Goal: Information Seeking & Learning: Check status

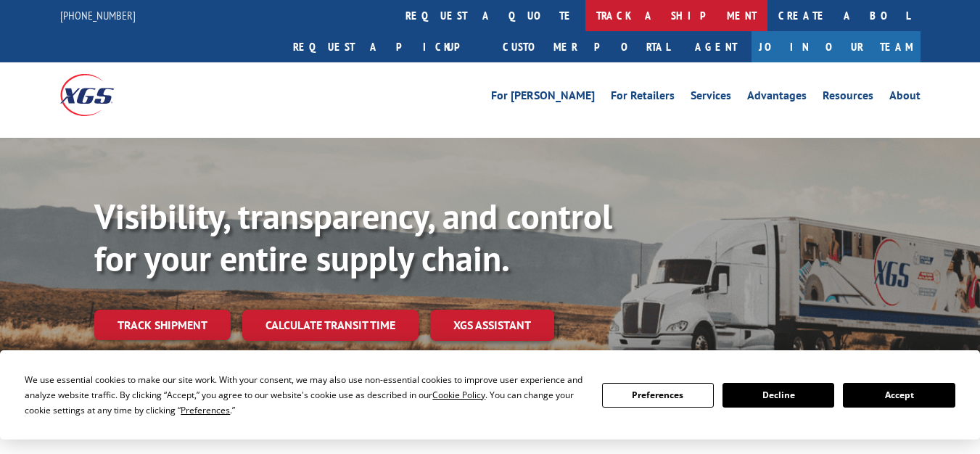
click at [585, 17] on link "track a shipment" at bounding box center [676, 15] width 182 height 31
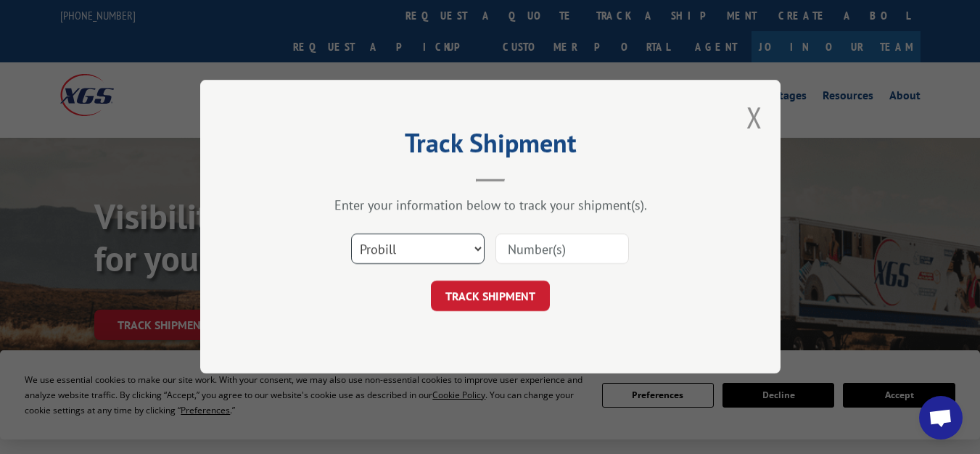
click at [428, 252] on select "Select category... Probill BOL PO" at bounding box center [417, 249] width 133 height 30
select select "bol"
click at [351, 234] on select "Select category... Probill BOL PO" at bounding box center [417, 249] width 133 height 30
click at [545, 246] on input at bounding box center [561, 249] width 133 height 30
paste input "3385432"
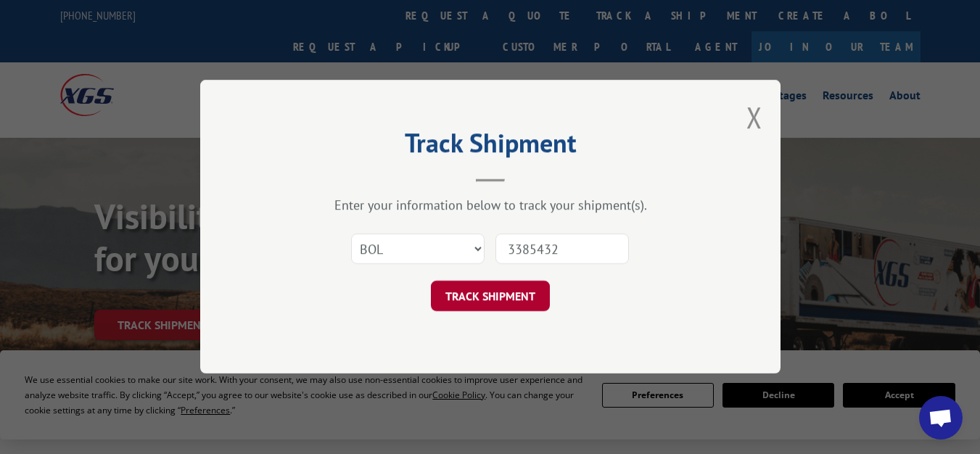
type input "3385432"
click at [506, 300] on button "TRACK SHIPMENT" at bounding box center [490, 296] width 119 height 30
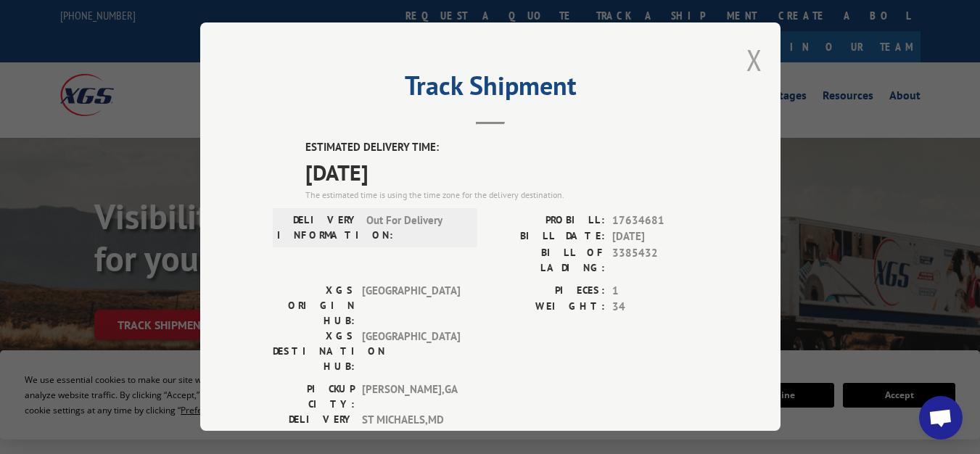
click at [751, 54] on button "Close modal" at bounding box center [754, 60] width 16 height 38
